Goal: Task Accomplishment & Management: Manage account settings

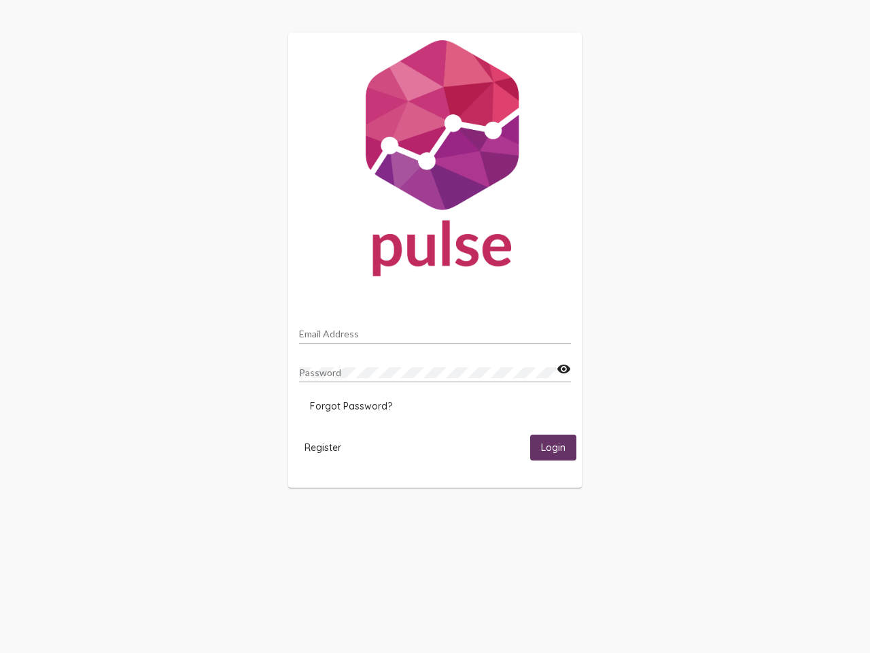
click at [435, 330] on input "Email Address" at bounding box center [435, 333] width 272 height 11
click at [563, 369] on mat-icon "visibility" at bounding box center [564, 369] width 14 height 16
click at [351, 406] on span "Forgot Password?" at bounding box center [351, 406] width 82 height 12
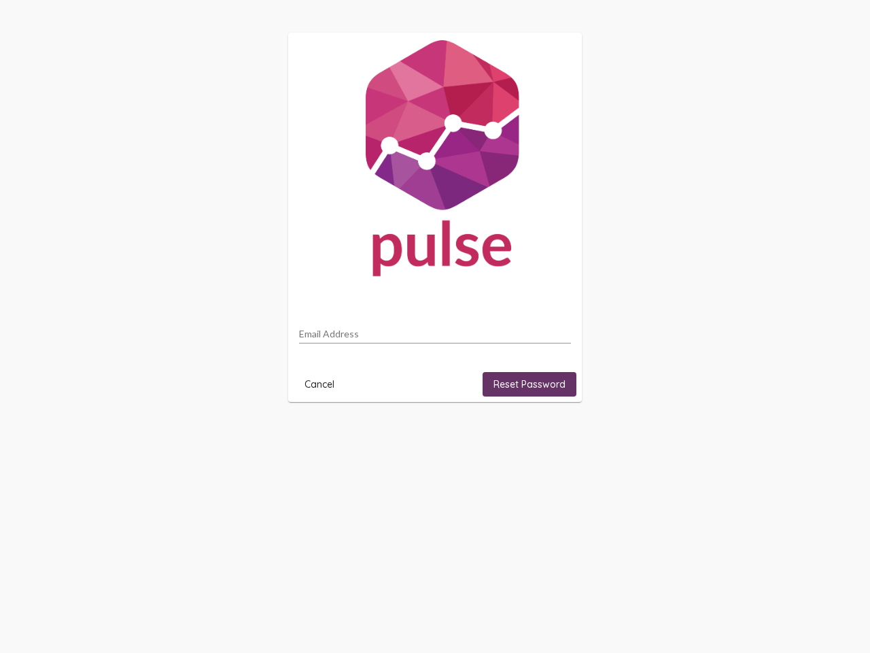
click at [323, 434] on html "Email Address Cancel Reset Password" at bounding box center [435, 217] width 870 height 434
click at [553, 434] on html "Email Address Cancel Reset Password" at bounding box center [435, 217] width 870 height 434
